Goal: Task Accomplishment & Management: Manage account settings

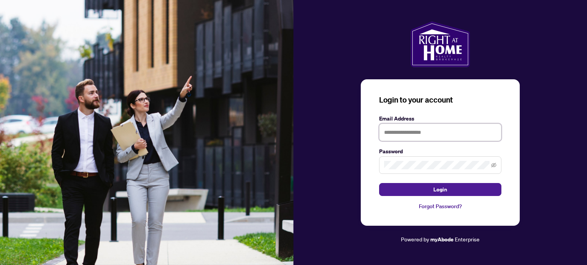
type input "**********"
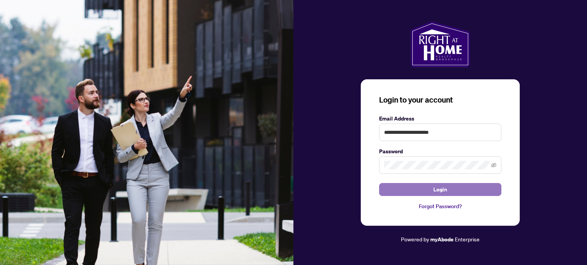
click at [442, 191] on span "Login" at bounding box center [440, 190] width 14 height 12
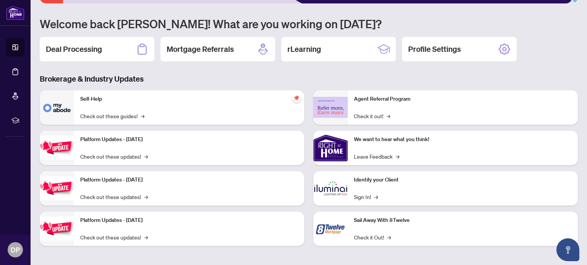
scroll to position [64, 0]
click at [90, 44] on h2 "Deal Processing" at bounding box center [74, 49] width 56 height 11
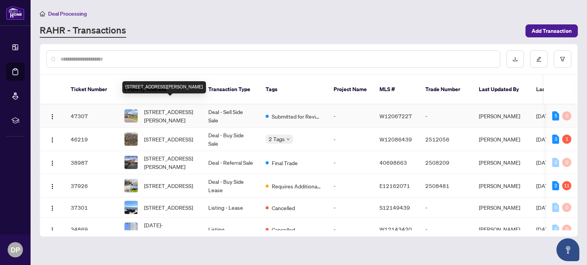
click at [173, 108] on span "[STREET_ADDRESS][PERSON_NAME]" at bounding box center [170, 116] width 52 height 17
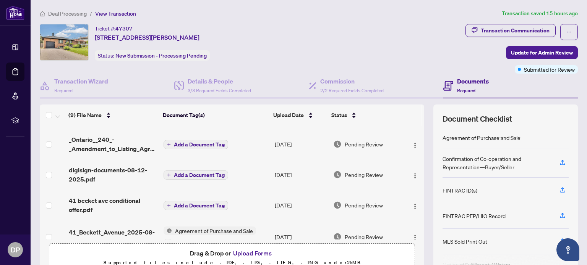
scroll to position [99, 0]
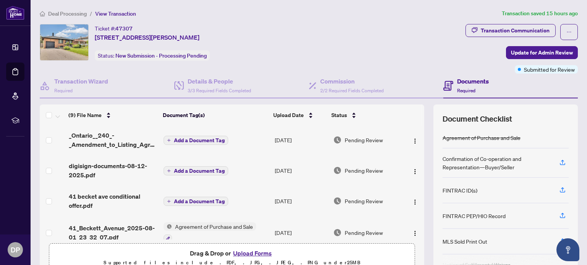
click at [249, 253] on button "Upload Forms" at bounding box center [252, 254] width 43 height 10
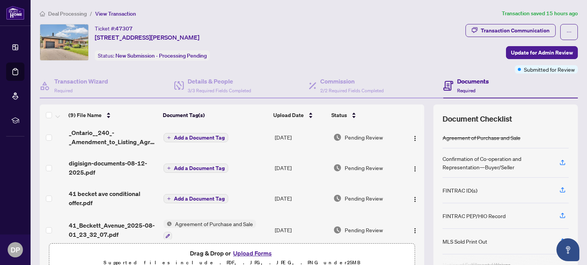
scroll to position [111, 0]
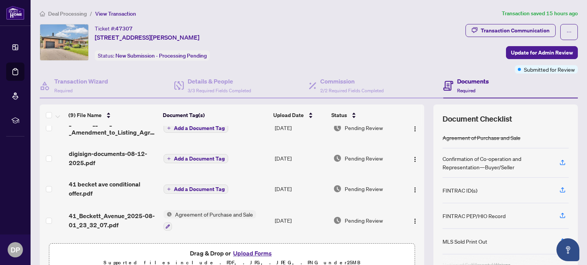
click at [252, 254] on button "Upload Forms" at bounding box center [252, 254] width 43 height 10
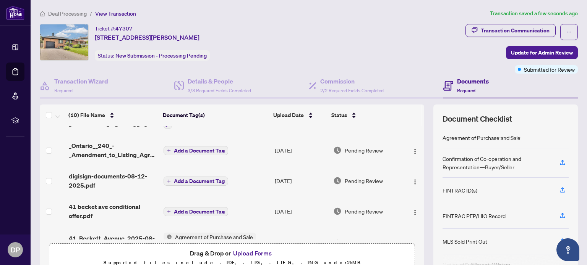
scroll to position [118, 0]
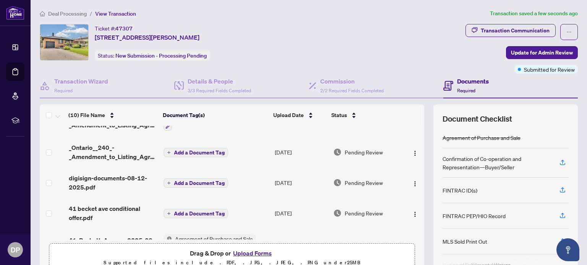
click at [16, 47] on icon at bounding box center [15, 48] width 8 height 8
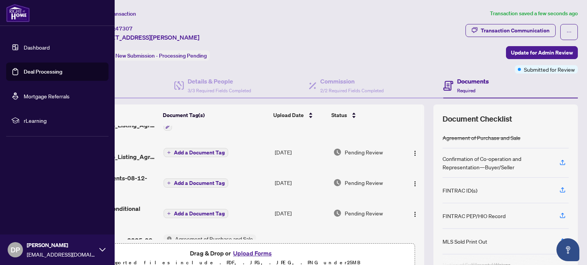
click at [47, 69] on link "Deal Processing" at bounding box center [43, 71] width 39 height 7
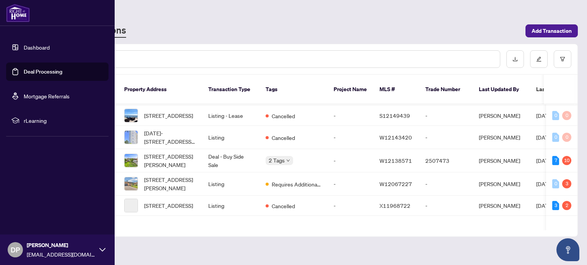
scroll to position [113, 0]
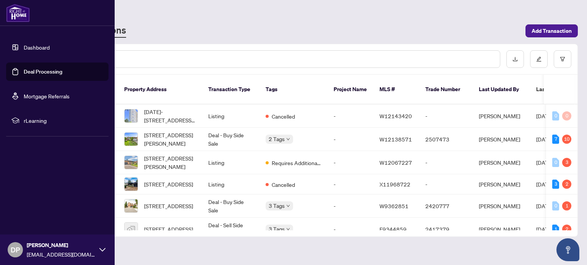
click at [169, 154] on span "[STREET_ADDRESS][PERSON_NAME]" at bounding box center [170, 162] width 52 height 17
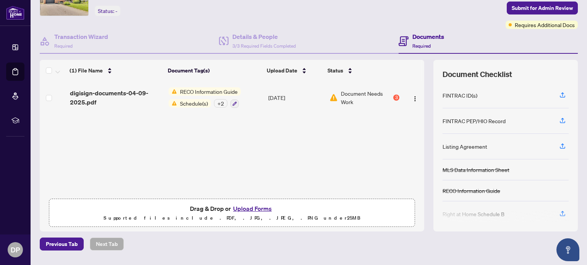
scroll to position [47, 0]
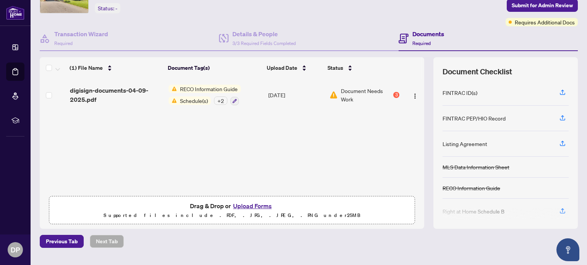
click at [202, 88] on span "RECO Information Guide" at bounding box center [209, 89] width 64 height 8
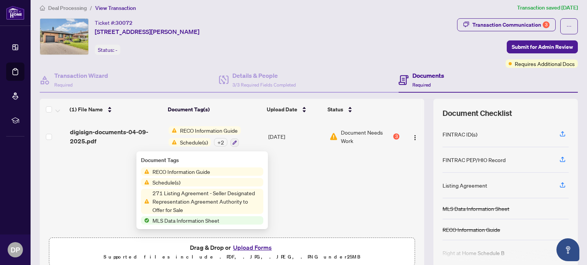
scroll to position [0, 0]
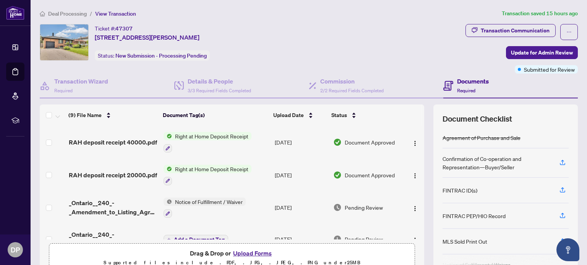
click at [221, 132] on span "Right at Home Deposit Receipt" at bounding box center [211, 136] width 79 height 8
click at [212, 173] on span "Right at Home Deposit Receipt" at bounding box center [209, 172] width 79 height 8
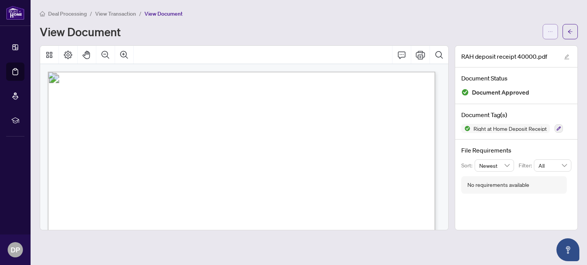
click at [551, 31] on icon "ellipsis" at bounding box center [549, 31] width 5 height 5
click at [507, 48] on span "Download" at bounding box center [522, 48] width 58 height 8
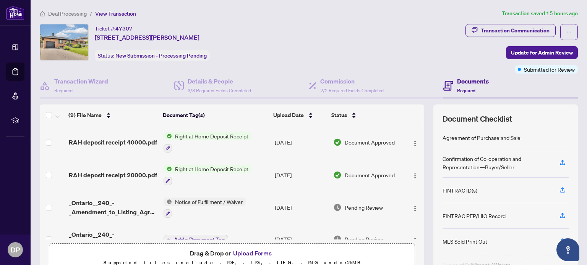
click at [235, 168] on span "Right at Home Deposit Receipt" at bounding box center [211, 169] width 79 height 8
click at [231, 199] on div "Document Tags Right at Home Deposit Receipt" at bounding box center [205, 199] width 88 height 20
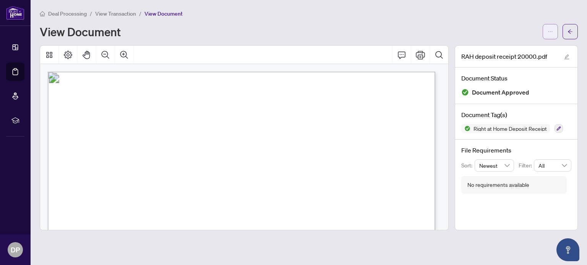
click at [550, 31] on icon "ellipsis" at bounding box center [550, 31] width 4 height 1
click at [514, 48] on span "Download" at bounding box center [522, 48] width 58 height 8
click at [21, 47] on li "Dashboard" at bounding box center [15, 47] width 18 height 18
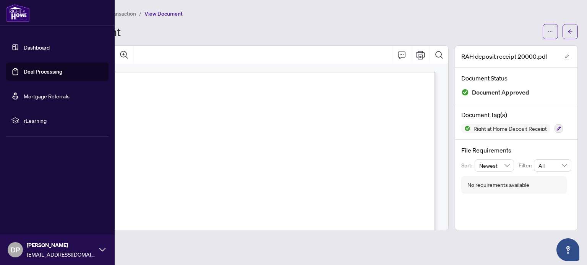
click at [55, 69] on link "Deal Processing" at bounding box center [43, 71] width 39 height 7
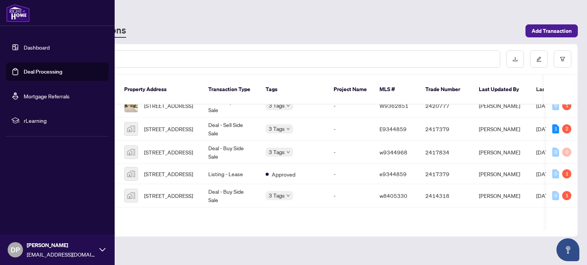
scroll to position [224, 0]
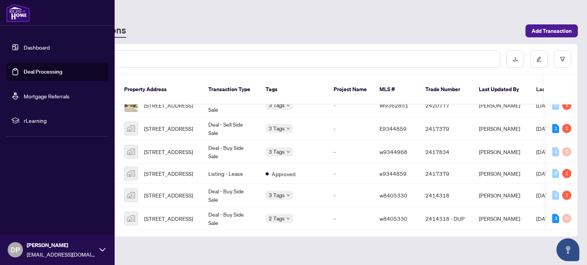
click at [467, 117] on td "2417379" at bounding box center [445, 128] width 53 height 23
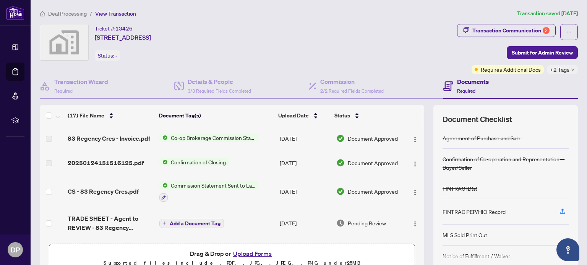
click at [17, 48] on icon at bounding box center [15, 47] width 5 height 5
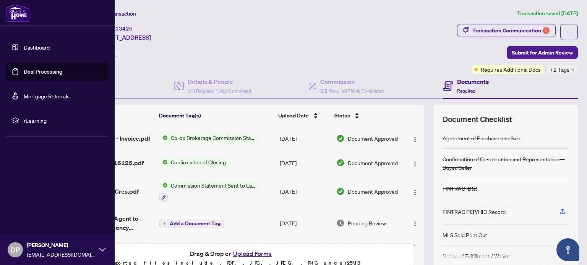
click at [44, 72] on link "Deal Processing" at bounding box center [43, 71] width 39 height 7
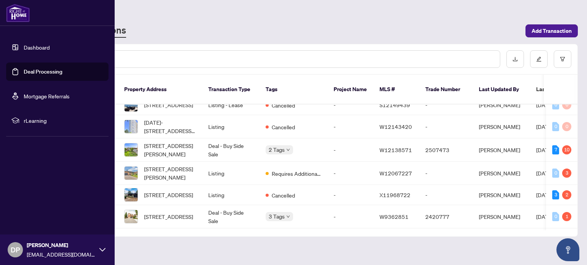
scroll to position [104, 0]
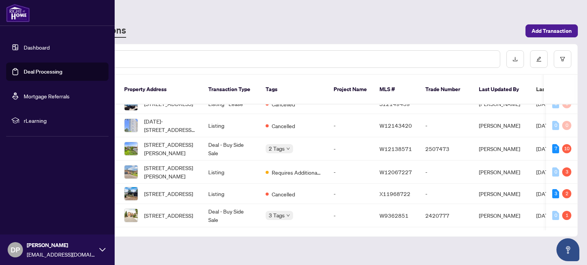
click at [179, 165] on span "[STREET_ADDRESS][PERSON_NAME]" at bounding box center [170, 172] width 52 height 17
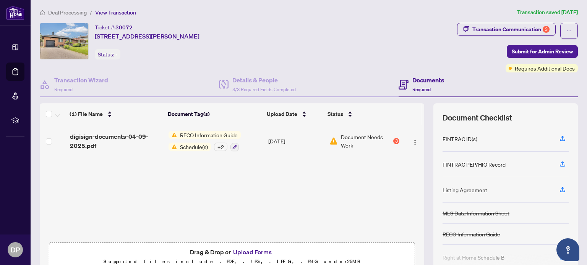
scroll to position [1, 0]
click at [417, 87] on span "Required" at bounding box center [421, 90] width 18 height 6
click at [421, 81] on h4 "Documents" at bounding box center [428, 80] width 32 height 9
click at [393, 141] on div "3" at bounding box center [396, 142] width 6 height 6
